Goal: Task Accomplishment & Management: Use online tool/utility

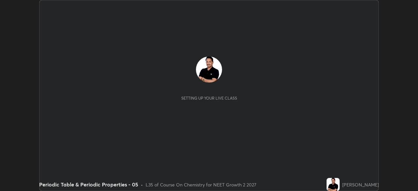
scroll to position [191, 418]
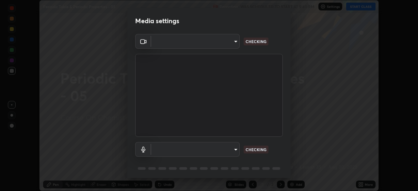
type input "bc685aeedd285d7db1af28b48484641fa4278282599c71468c92a44d82825933"
click at [225, 155] on body "Erase all Periodic Table & Periodic Properties - 05 Recording WAS SCHEDULED TO …" at bounding box center [209, 95] width 418 height 191
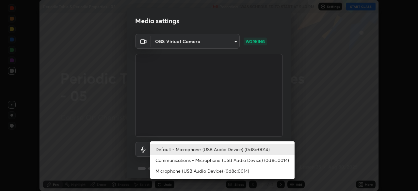
click at [216, 160] on li "Communications - Microphone (USB Audio Device) (0d8c:0014)" at bounding box center [222, 160] width 144 height 11
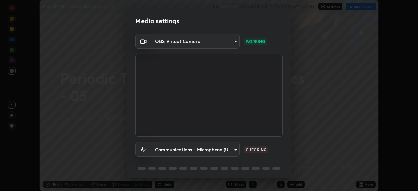
click at [218, 153] on body "Erase all Periodic Table & Periodic Properties - 05 Recording WAS SCHEDULED TO …" at bounding box center [209, 95] width 418 height 191
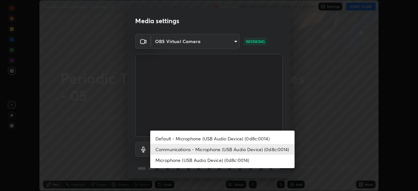
click at [217, 140] on li "Default - Microphone (USB Audio Device) (0d8c:0014)" at bounding box center [222, 138] width 144 height 11
type input "default"
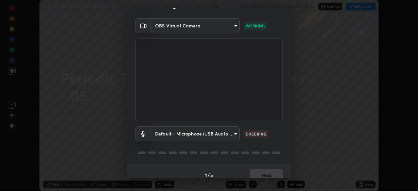
scroll to position [23, 0]
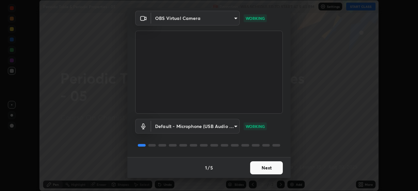
click at [261, 170] on button "Next" at bounding box center [266, 167] width 33 height 13
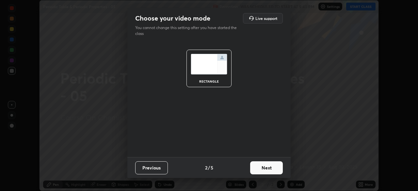
scroll to position [0, 0]
click at [261, 169] on button "Next" at bounding box center [266, 167] width 33 height 13
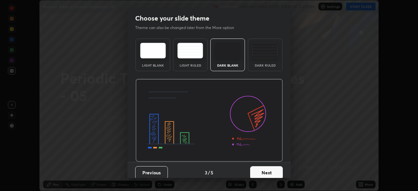
click at [261, 170] on button "Next" at bounding box center [266, 172] width 33 height 13
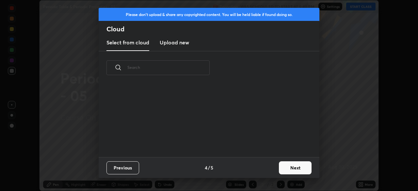
click at [273, 169] on div "Previous 4 / 5 Next" at bounding box center [209, 167] width 221 height 21
click at [288, 170] on button "Next" at bounding box center [295, 167] width 33 height 13
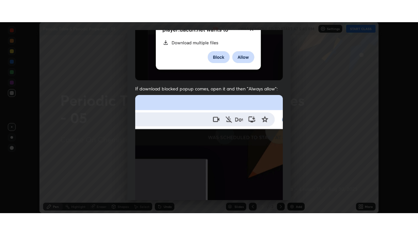
scroll to position [157, 0]
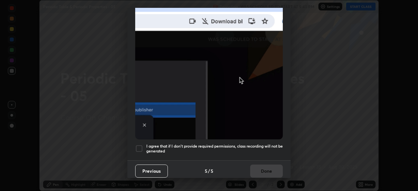
click at [261, 146] on h5 "I agree that if I don't provide required permissions, class recording will not …" at bounding box center [214, 149] width 137 height 10
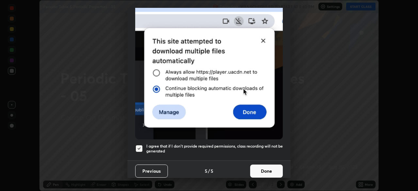
click at [263, 169] on button "Done" at bounding box center [266, 171] width 33 height 13
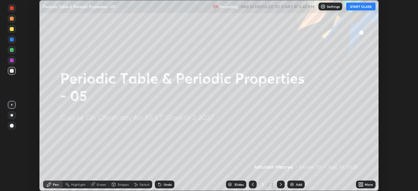
click at [362, 186] on icon at bounding box center [362, 186] width 2 height 2
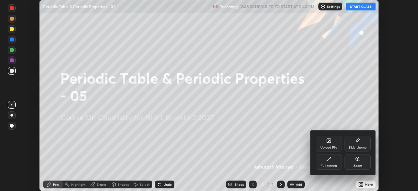
click at [329, 167] on div "Full screen" at bounding box center [329, 165] width 16 height 3
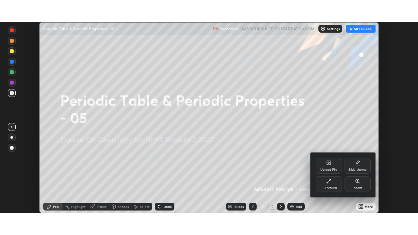
scroll to position [235, 418]
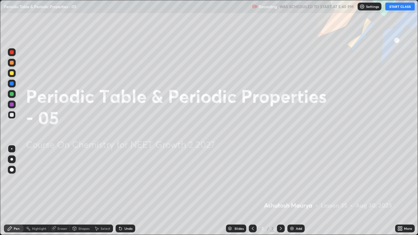
click at [397, 8] on button "START CLASS" at bounding box center [400, 7] width 29 height 8
click at [295, 191] on div "Add" at bounding box center [296, 229] width 17 height 8
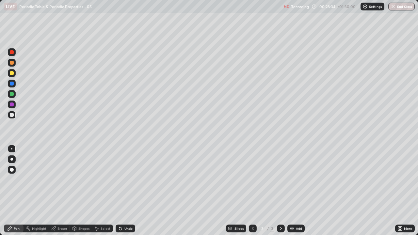
click at [12, 159] on div at bounding box center [11, 159] width 3 height 3
click at [12, 63] on div at bounding box center [12, 63] width 4 height 4
click at [130, 191] on div "Undo" at bounding box center [126, 229] width 20 height 8
click at [63, 191] on div "Eraser" at bounding box center [63, 228] width 10 height 3
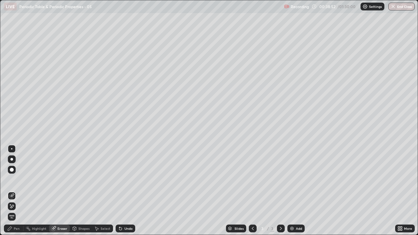
click at [13, 191] on icon at bounding box center [11, 207] width 5 height 6
click at [15, 191] on div "Pen" at bounding box center [17, 228] width 6 height 3
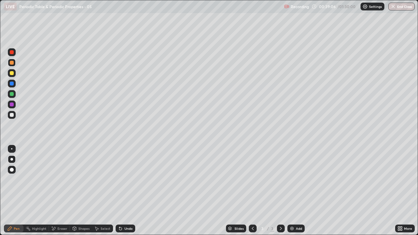
click at [297, 191] on div "Add" at bounding box center [299, 228] width 6 height 3
click at [126, 191] on div "Undo" at bounding box center [126, 229] width 20 height 8
click at [129, 191] on div "Undo" at bounding box center [129, 228] width 8 height 3
click at [128, 191] on div "Undo" at bounding box center [129, 228] width 8 height 3
click at [127, 191] on div "Undo" at bounding box center [129, 228] width 8 height 3
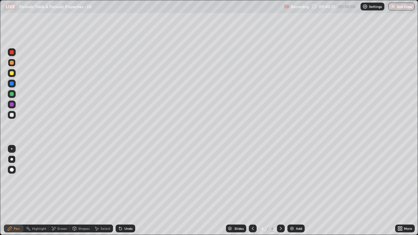
click at [129, 191] on div "Undo" at bounding box center [129, 228] width 8 height 3
click at [294, 191] on img at bounding box center [292, 228] width 5 height 5
click at [12, 74] on div at bounding box center [12, 73] width 4 height 4
click at [128, 191] on div "Undo" at bounding box center [129, 228] width 8 height 3
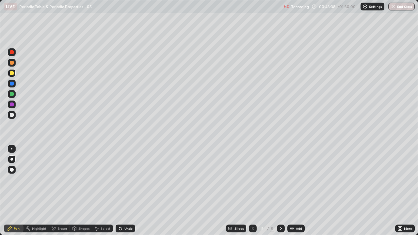
click at [126, 191] on div "Undo" at bounding box center [126, 229] width 20 height 8
click at [124, 191] on div "Undo" at bounding box center [126, 229] width 20 height 8
click at [64, 191] on div "Eraser" at bounding box center [63, 228] width 10 height 3
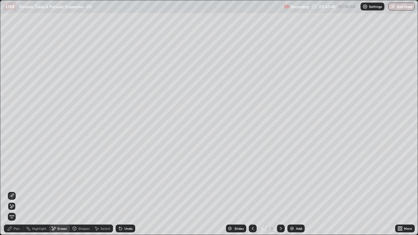
click at [18, 191] on div "Pen" at bounding box center [17, 228] width 6 height 3
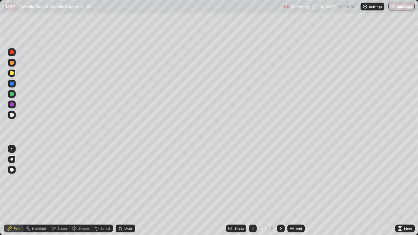
click at [132, 191] on div "Undo" at bounding box center [126, 229] width 20 height 8
click at [131, 191] on div "Undo" at bounding box center [129, 228] width 8 height 3
click at [129, 191] on div "Undo" at bounding box center [129, 228] width 8 height 3
click at [130, 191] on div "Undo" at bounding box center [129, 228] width 8 height 3
click at [12, 114] on div at bounding box center [12, 115] width 4 height 4
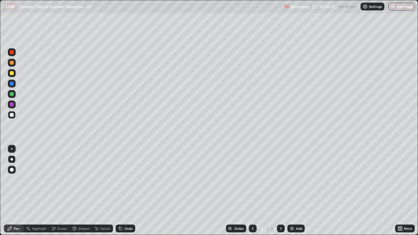
click at [11, 106] on div at bounding box center [12, 105] width 4 height 4
click at [10, 114] on div at bounding box center [12, 115] width 4 height 4
click at [126, 191] on div "Undo" at bounding box center [129, 228] width 8 height 3
click at [125, 191] on div "Undo" at bounding box center [129, 228] width 8 height 3
click at [128, 191] on div "Undo" at bounding box center [129, 228] width 8 height 3
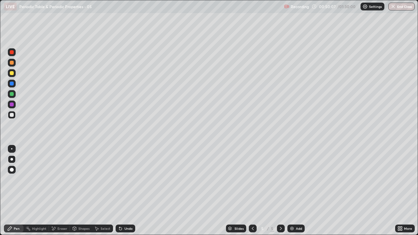
click at [297, 191] on div "Add" at bounding box center [299, 228] width 6 height 3
click at [130, 191] on div "Undo" at bounding box center [129, 228] width 8 height 3
click at [131, 191] on div "Undo" at bounding box center [129, 228] width 8 height 3
click at [130, 191] on div "Undo" at bounding box center [126, 229] width 20 height 8
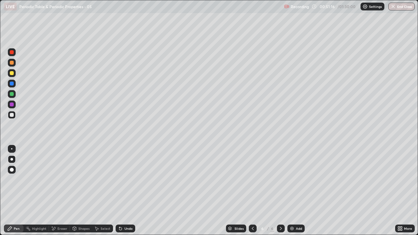
click at [13, 73] on div at bounding box center [12, 73] width 4 height 4
click at [12, 94] on div at bounding box center [12, 94] width 4 height 4
click at [13, 114] on div at bounding box center [12, 115] width 4 height 4
click at [59, 191] on div "Eraser" at bounding box center [63, 228] width 10 height 3
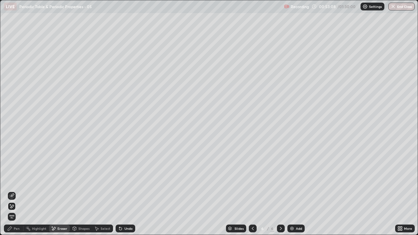
click at [17, 191] on div "Pen" at bounding box center [17, 228] width 6 height 3
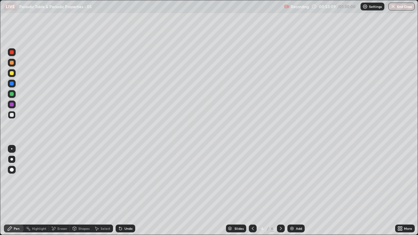
click at [13, 73] on div at bounding box center [12, 73] width 4 height 4
click at [62, 191] on div "Eraser" at bounding box center [63, 228] width 10 height 3
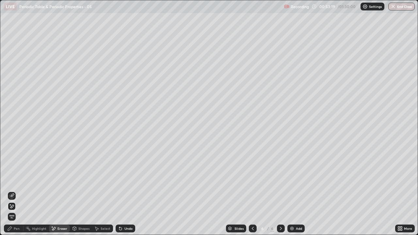
click at [17, 191] on div "Pen" at bounding box center [17, 228] width 6 height 3
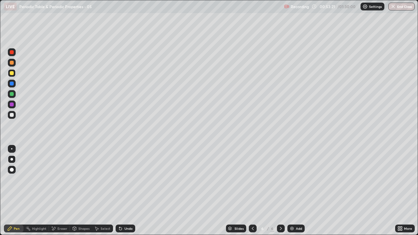
click at [13, 95] on div at bounding box center [12, 94] width 4 height 4
click at [64, 191] on div "Eraser" at bounding box center [63, 228] width 10 height 3
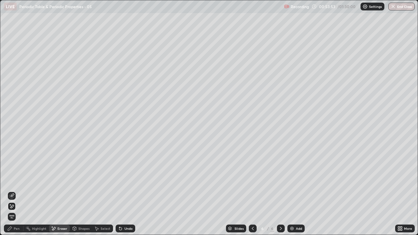
click at [18, 191] on div "Pen" at bounding box center [17, 228] width 6 height 3
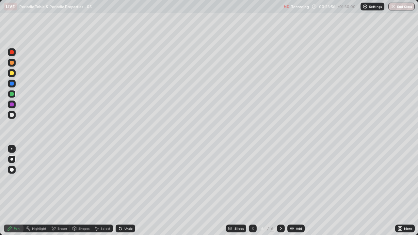
click at [62, 191] on div "Eraser" at bounding box center [63, 228] width 10 height 3
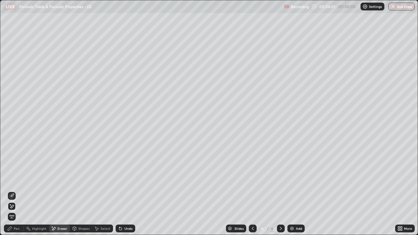
click at [20, 191] on div "Pen" at bounding box center [14, 229] width 20 height 8
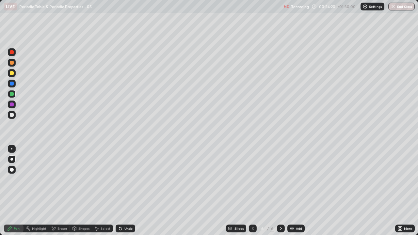
click at [300, 191] on div "Add" at bounding box center [299, 228] width 6 height 3
click at [12, 62] on div at bounding box center [12, 63] width 4 height 4
click at [12, 115] on div at bounding box center [12, 115] width 4 height 4
click at [253, 191] on icon at bounding box center [252, 228] width 5 height 5
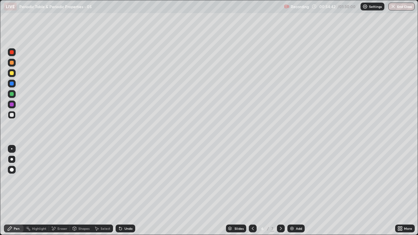
click at [253, 191] on icon at bounding box center [253, 228] width 2 height 3
click at [252, 191] on icon at bounding box center [252, 228] width 5 height 5
click at [280, 191] on icon at bounding box center [281, 228] width 2 height 3
click at [252, 191] on icon at bounding box center [252, 228] width 5 height 5
click at [280, 191] on icon at bounding box center [281, 228] width 2 height 3
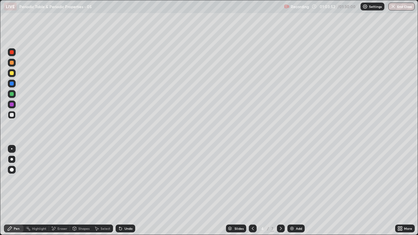
click at [280, 191] on icon at bounding box center [281, 228] width 2 height 3
click at [280, 191] on icon at bounding box center [280, 228] width 5 height 5
click at [60, 191] on div "Eraser" at bounding box center [63, 228] width 10 height 3
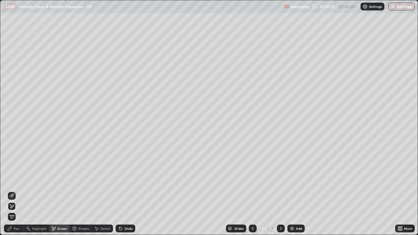
click at [18, 191] on div "Pen" at bounding box center [17, 228] width 6 height 3
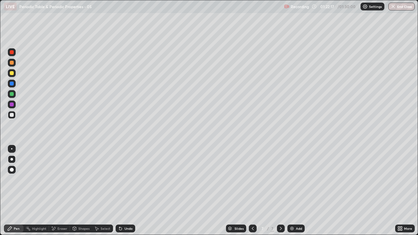
click at [126, 191] on div "Undo" at bounding box center [129, 228] width 8 height 3
click at [130, 191] on div "Undo" at bounding box center [129, 228] width 8 height 3
click at [129, 191] on div "Undo" at bounding box center [129, 228] width 8 height 3
click at [128, 191] on div "Undo" at bounding box center [129, 228] width 8 height 3
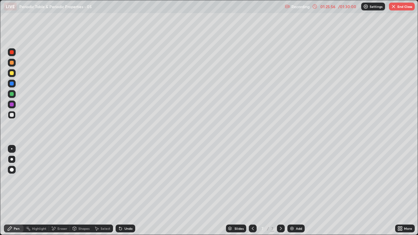
click at [301, 191] on div "Add" at bounding box center [299, 228] width 6 height 3
click at [254, 191] on icon at bounding box center [252, 228] width 5 height 5
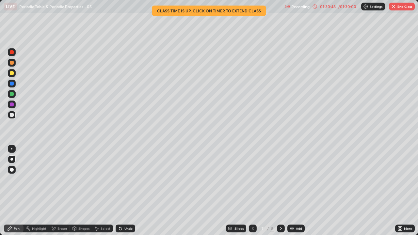
click at [279, 191] on icon at bounding box center [280, 228] width 5 height 5
